Goal: Task Accomplishment & Management: Use online tool/utility

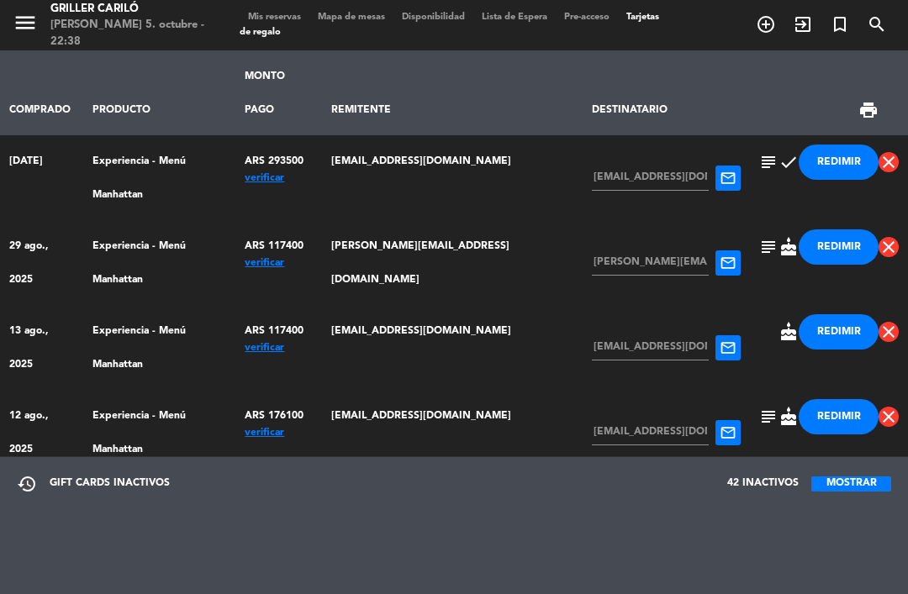
click at [267, 14] on span "Mis reservas" at bounding box center [275, 17] width 70 height 9
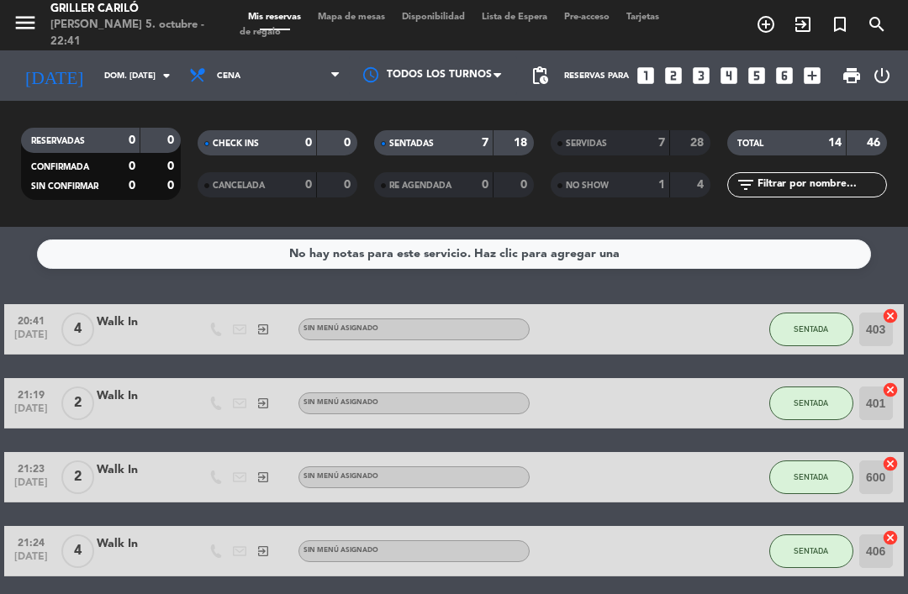
click at [347, 22] on span "Mapa de mesas" at bounding box center [351, 17] width 84 height 9
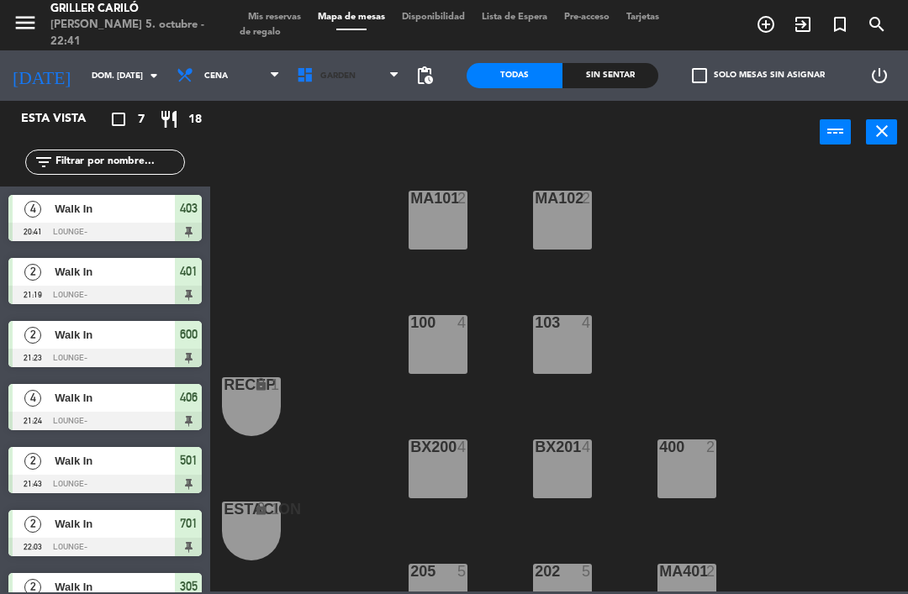
click at [372, 74] on span "GARDEN" at bounding box center [348, 75] width 120 height 37
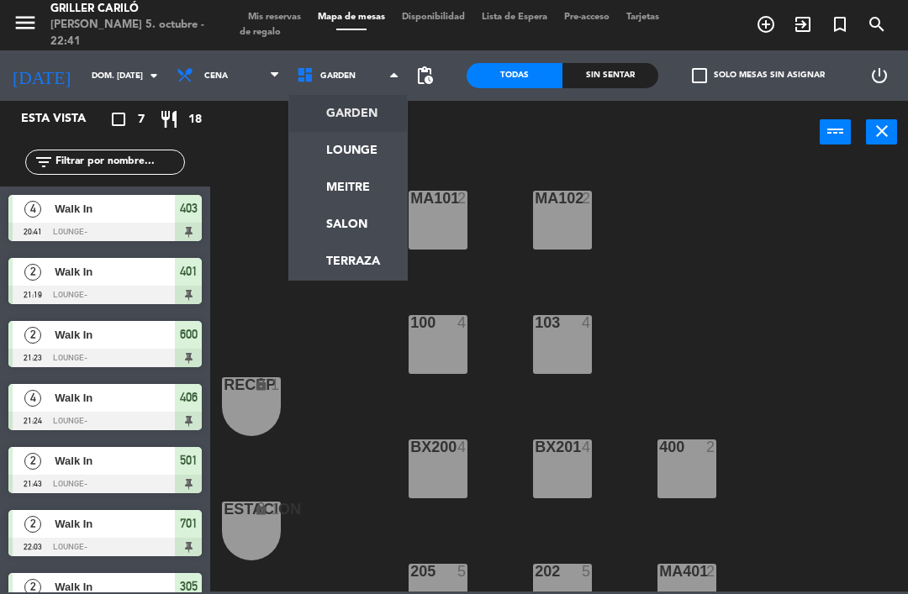
click at [373, 142] on ng-component "menu Griller [PERSON_NAME] 5. octubre - 22:41 Mis reservas Mapa de mesas Dispon…" at bounding box center [454, 296] width 908 height 592
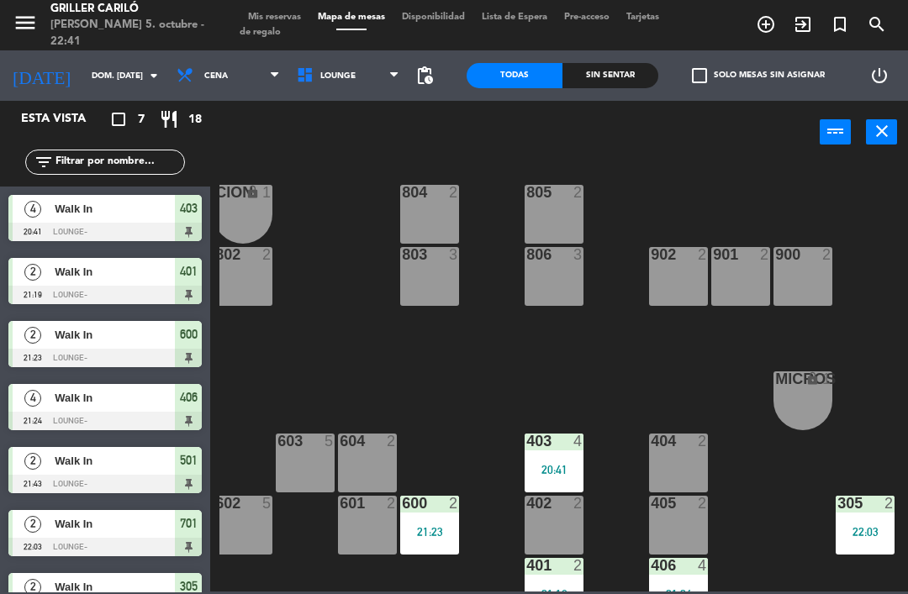
scroll to position [6, 133]
click at [673, 437] on div at bounding box center [679, 441] width 28 height 15
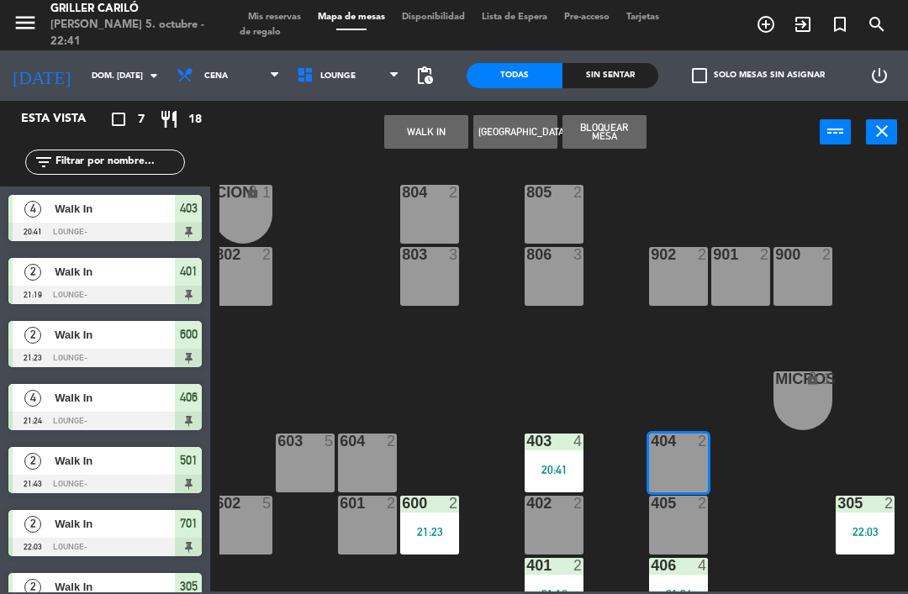
click at [435, 125] on button "WALK IN" at bounding box center [426, 132] width 84 height 34
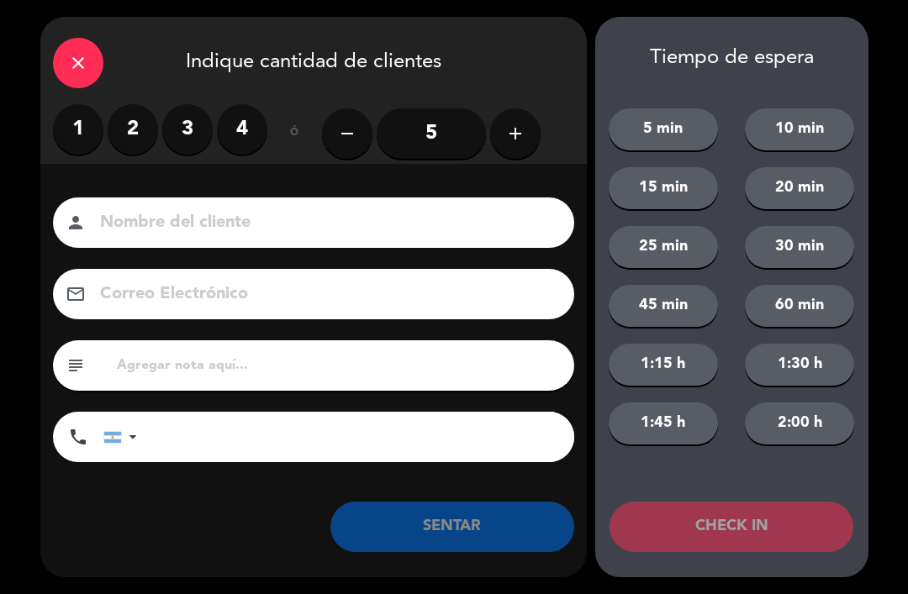
click at [146, 129] on label "2" at bounding box center [133, 129] width 50 height 50
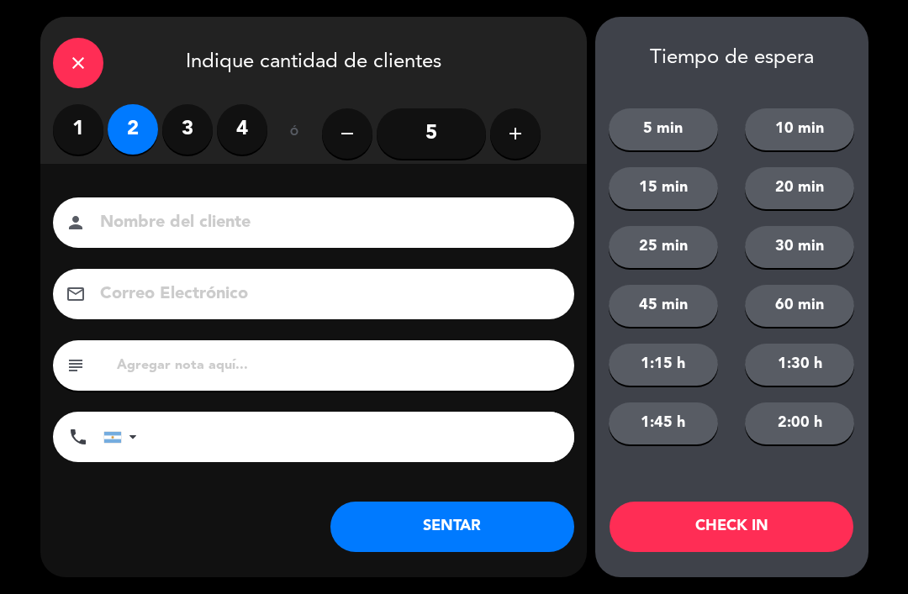
click at [477, 521] on button "SENTAR" at bounding box center [452, 527] width 244 height 50
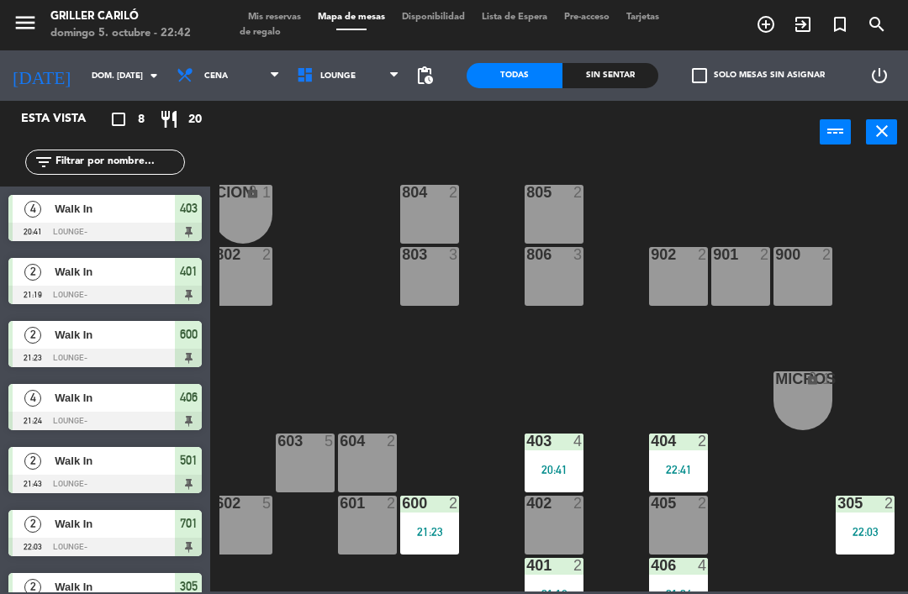
click at [568, 448] on div "4" at bounding box center [582, 441] width 28 height 15
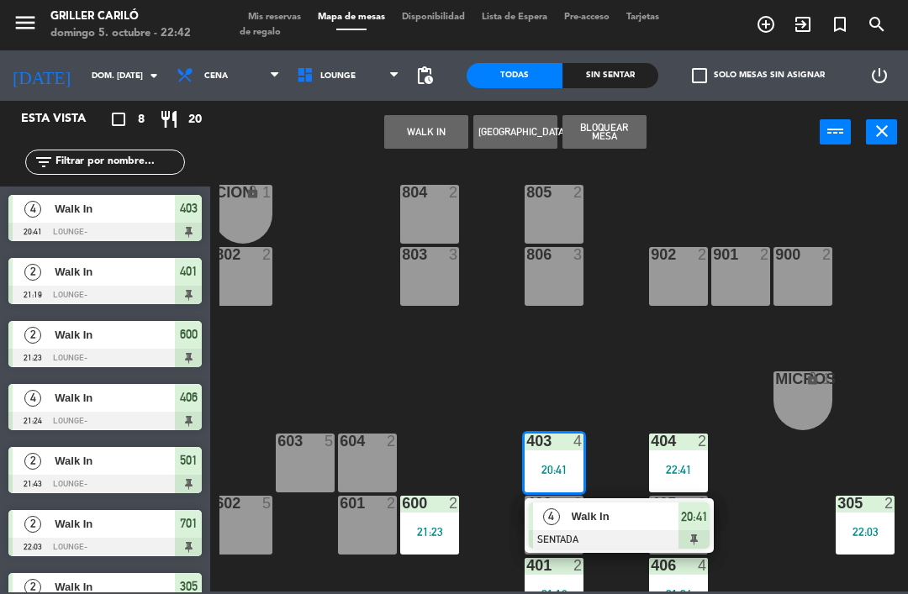
click at [622, 514] on span "Walk In" at bounding box center [626, 517] width 108 height 18
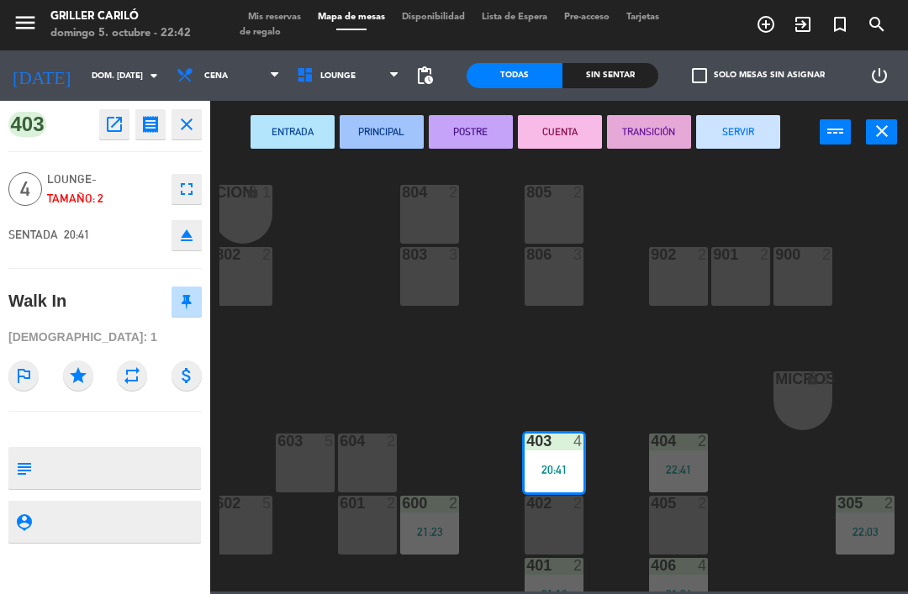
click at [749, 127] on button "SERVIR" at bounding box center [738, 132] width 84 height 34
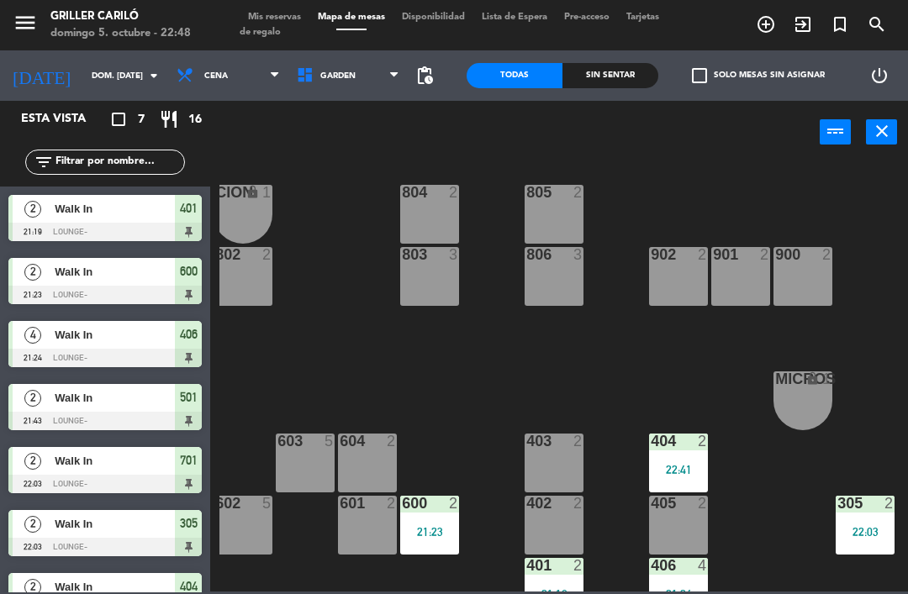
scroll to position [6, 0]
